Goal: Task Accomplishment & Management: Use online tool/utility

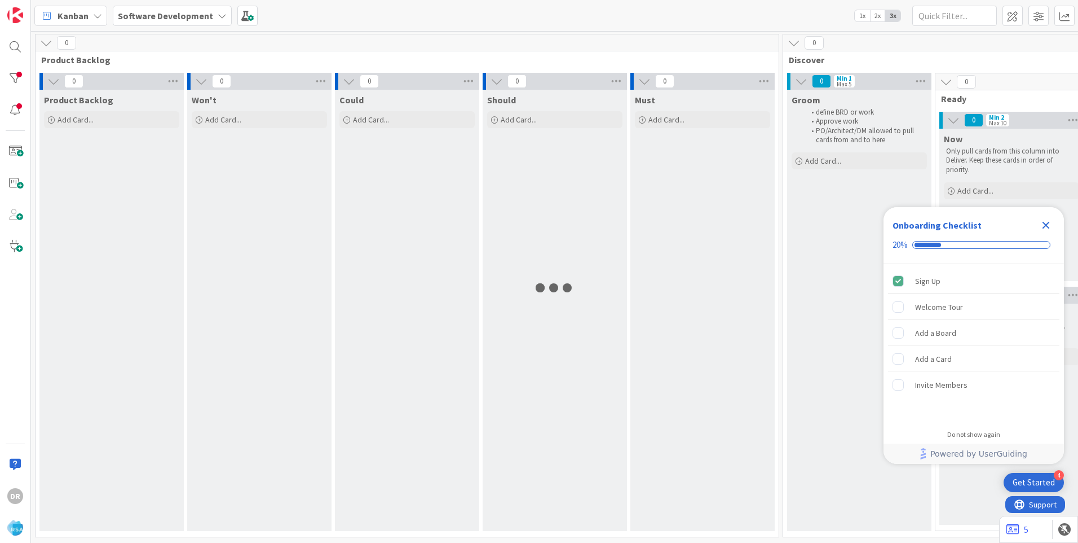
click at [1042, 223] on icon "Close Checklist" at bounding box center [1047, 225] width 14 height 14
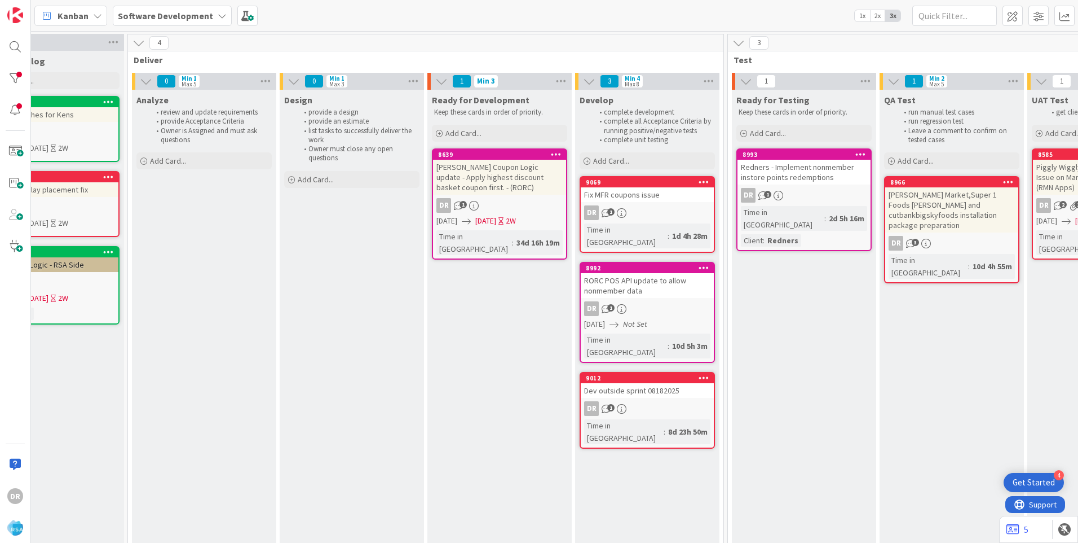
scroll to position [0, 1144]
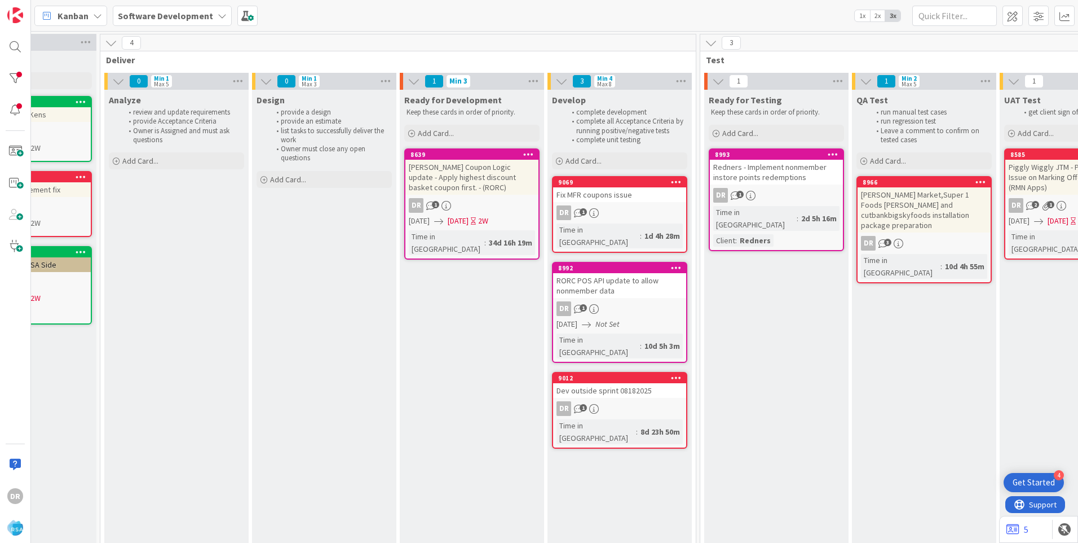
click at [629, 383] on div "Dev outside sprint 08182025" at bounding box center [619, 390] width 133 height 15
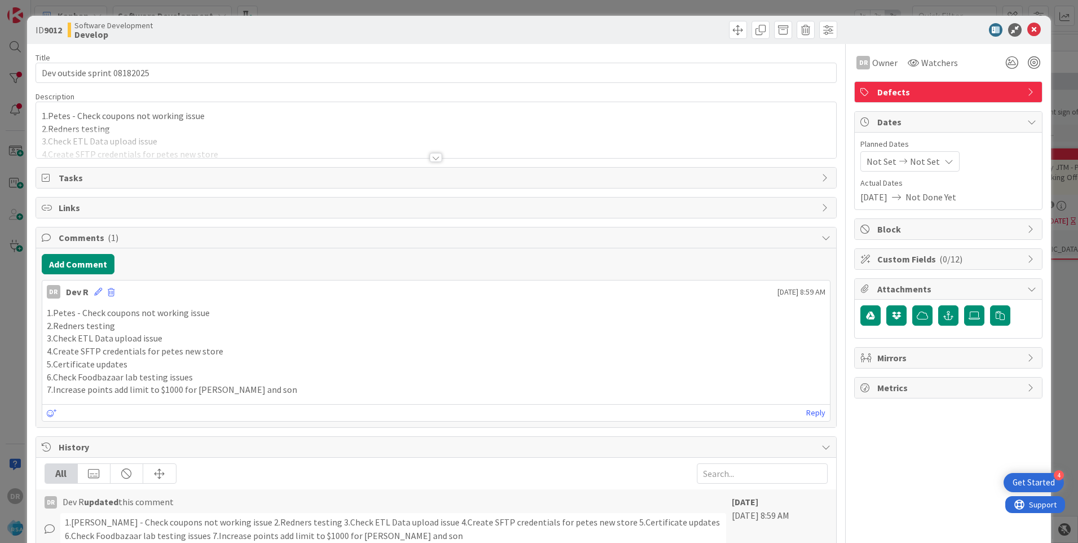
click at [150, 149] on div at bounding box center [436, 143] width 800 height 29
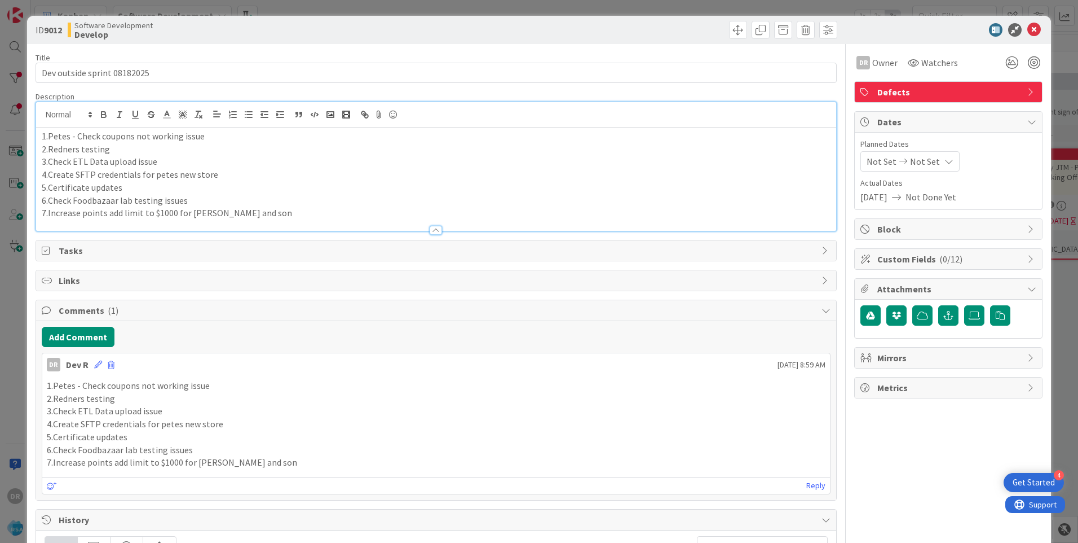
click at [249, 212] on p "7.Increase points add limit to $1000 for Miller and son" at bounding box center [436, 212] width 789 height 13
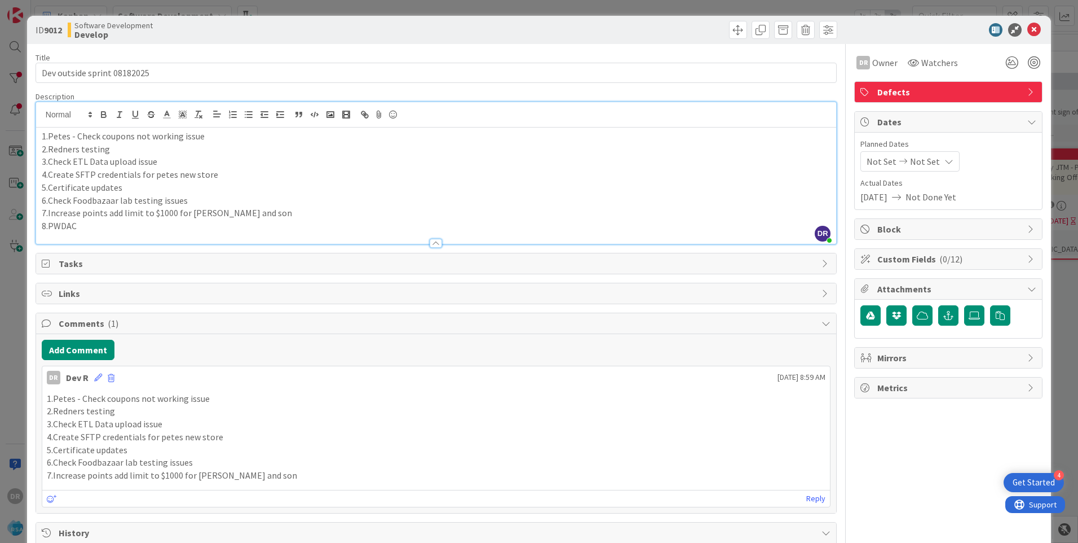
click at [67, 224] on p "8.PWDAC" at bounding box center [436, 225] width 789 height 13
click at [101, 222] on p "8.PWADC" at bounding box center [436, 225] width 789 height 13
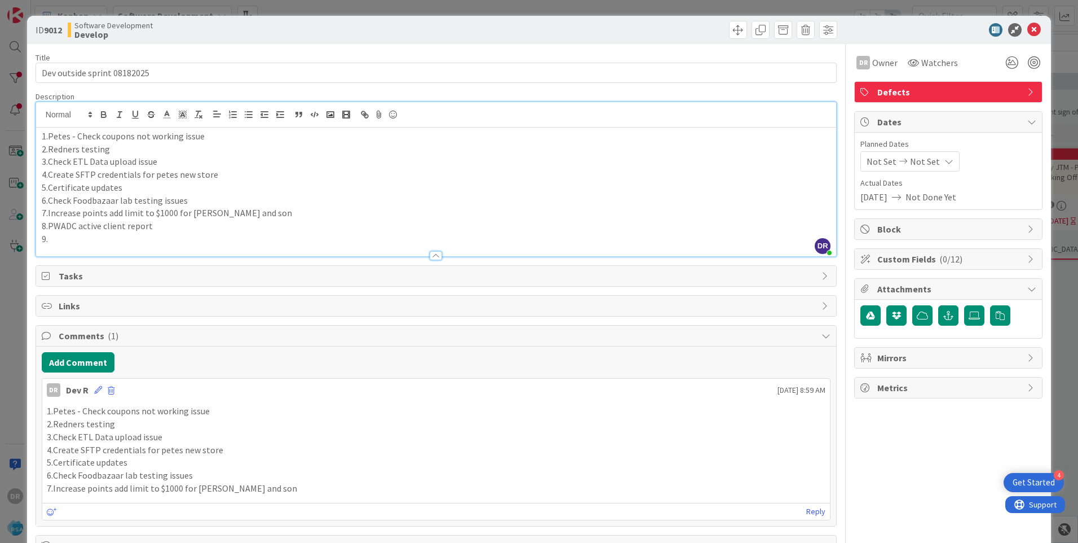
click at [82, 241] on p "9." at bounding box center [436, 238] width 789 height 13
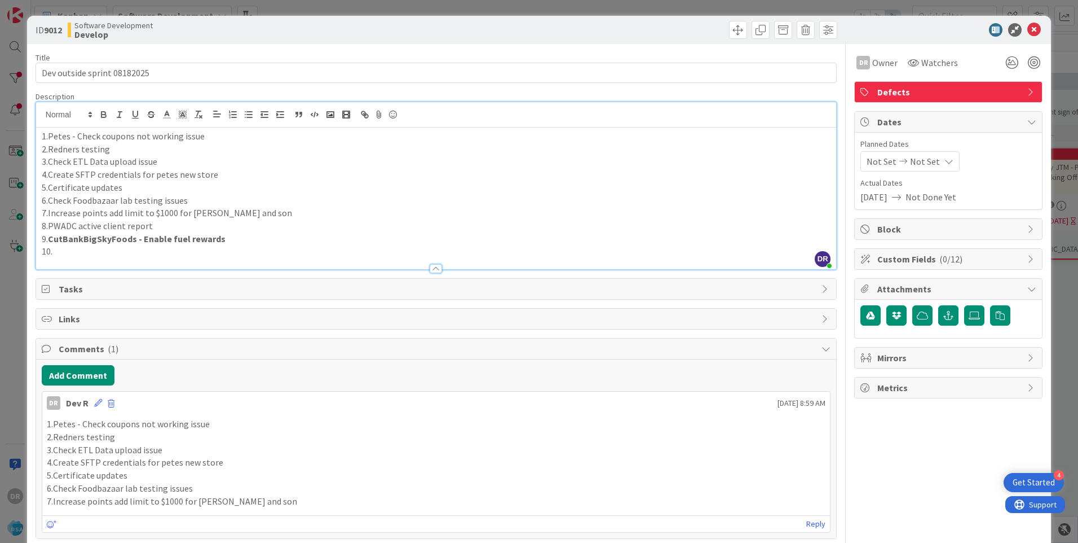
click at [153, 229] on p "8.PWADC active client report" at bounding box center [436, 225] width 789 height 13
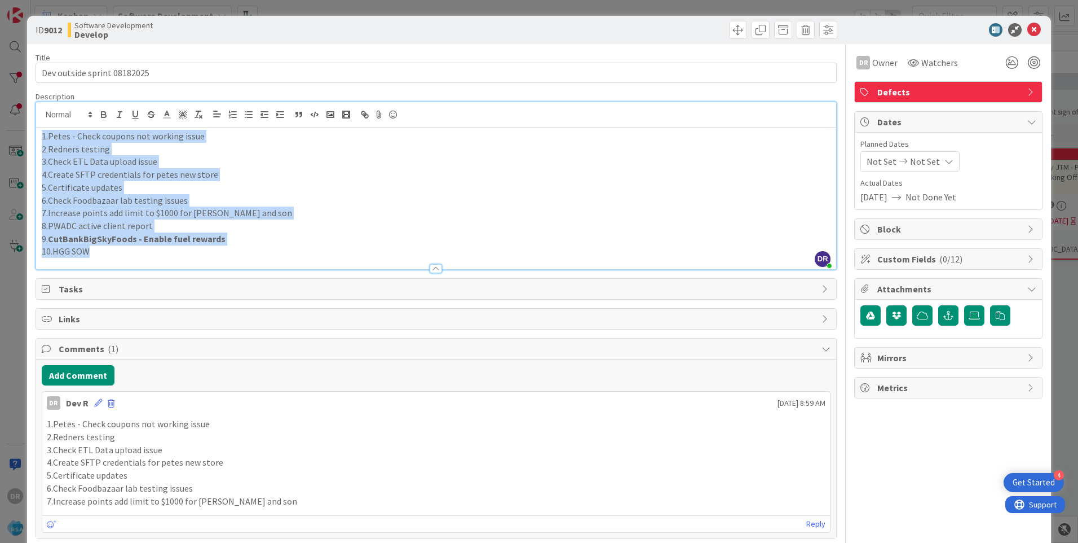
copy div "1.Petes - Check coupons not working issue 2.Redners testing 3.Check ETL Data up…"
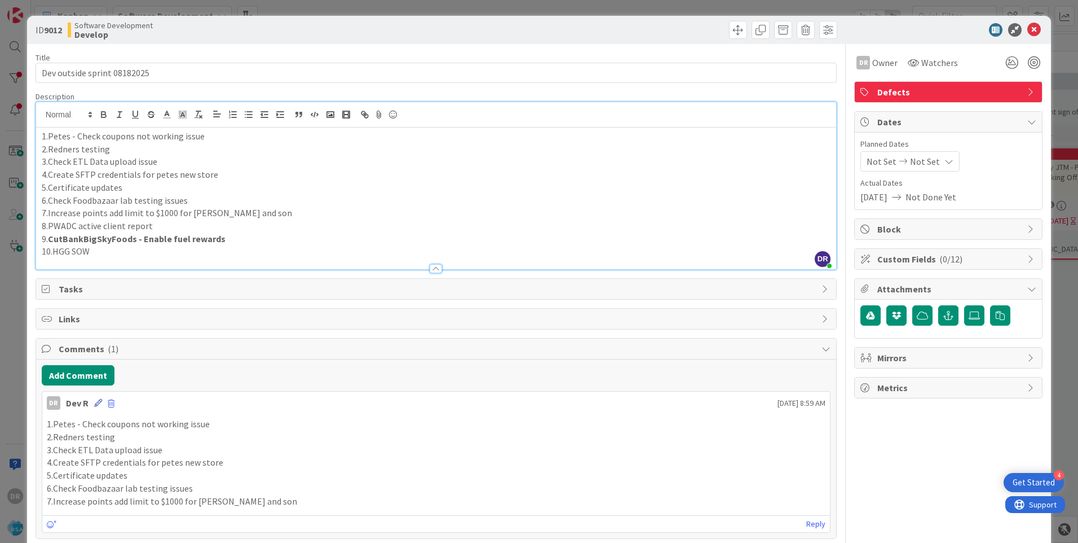
click at [98, 406] on icon at bounding box center [98, 403] width 8 height 8
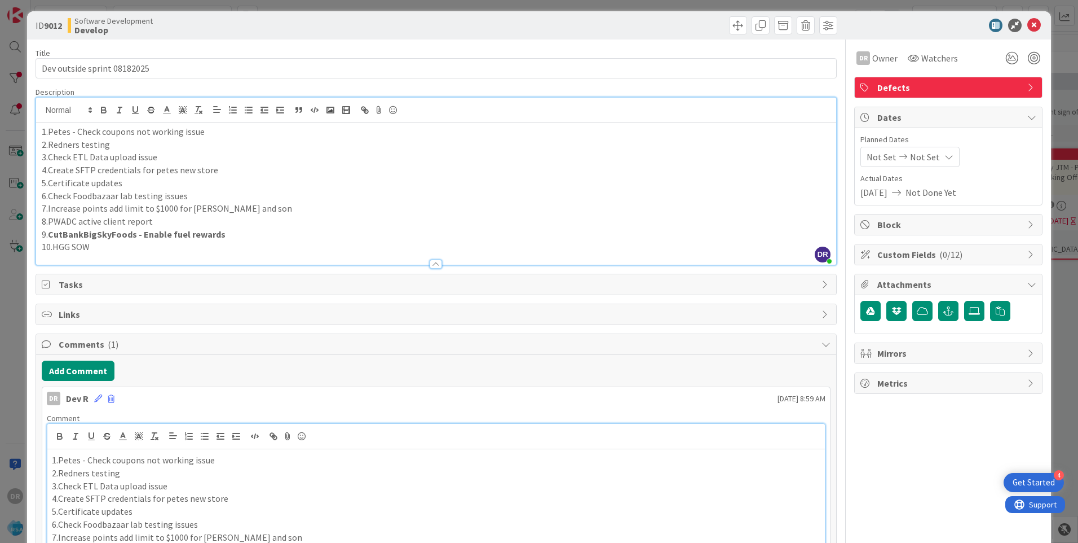
click at [166, 486] on p "3.Check ETL Data upload issue" at bounding box center [436, 485] width 769 height 13
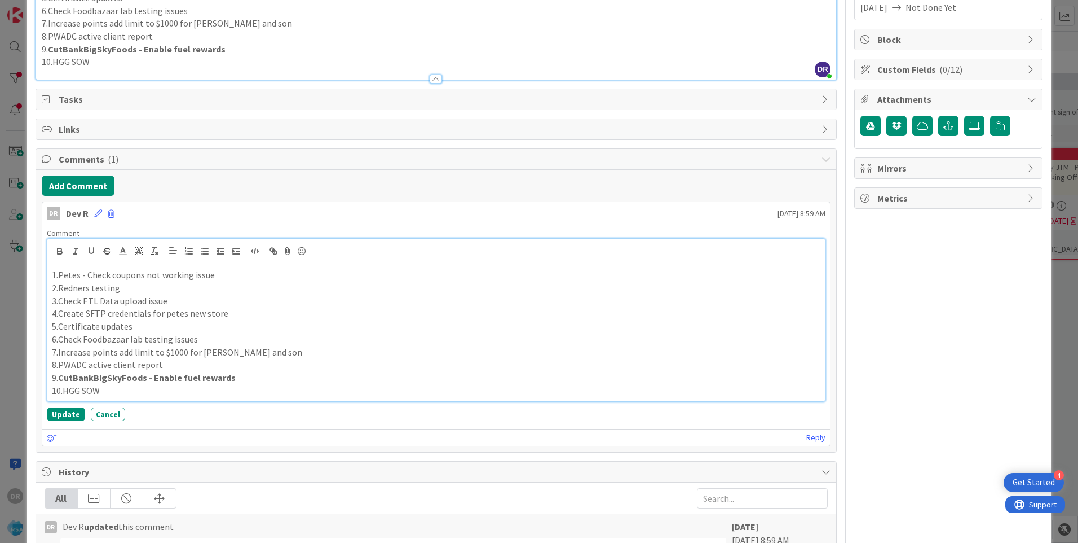
scroll to position [325, 0]
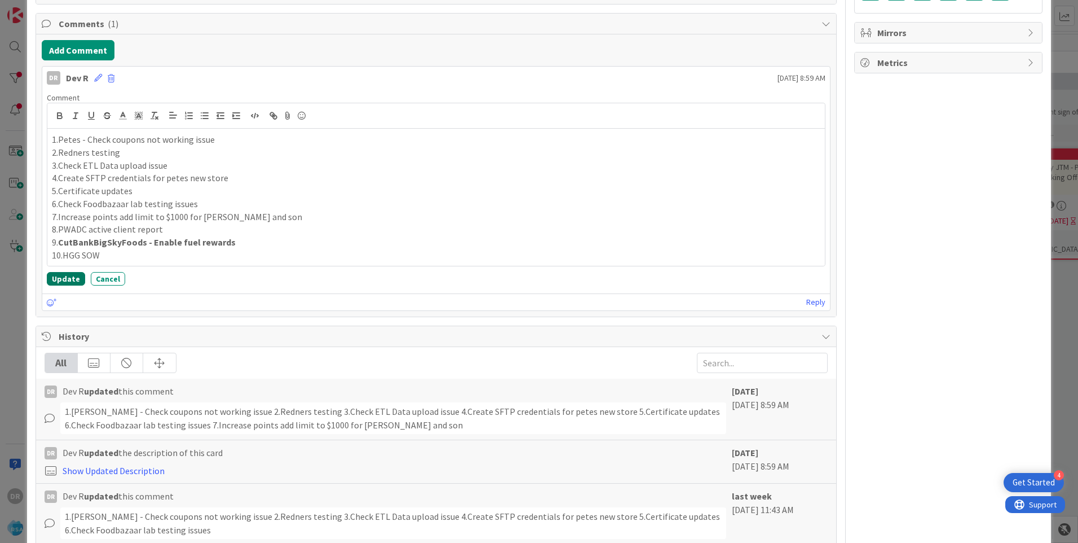
click at [69, 279] on button "Update" at bounding box center [66, 279] width 38 height 14
